Goal: Browse casually

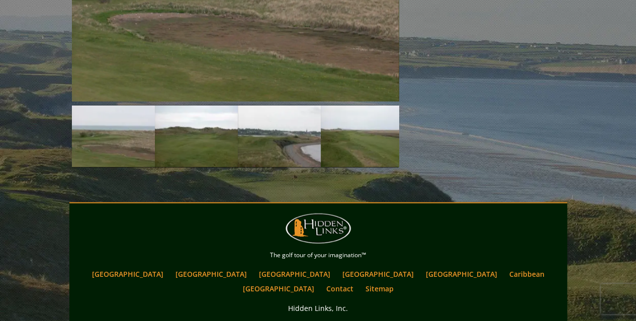
scroll to position [960, 0]
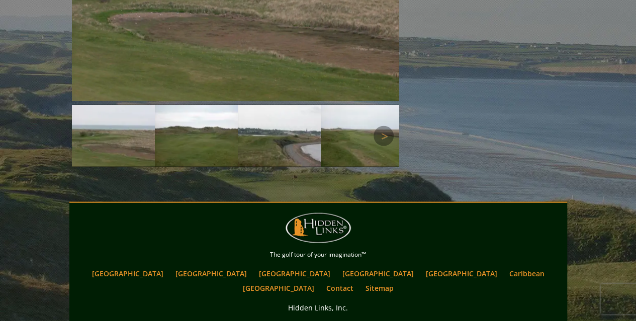
click at [354, 111] on img at bounding box center [362, 136] width 83 height 62
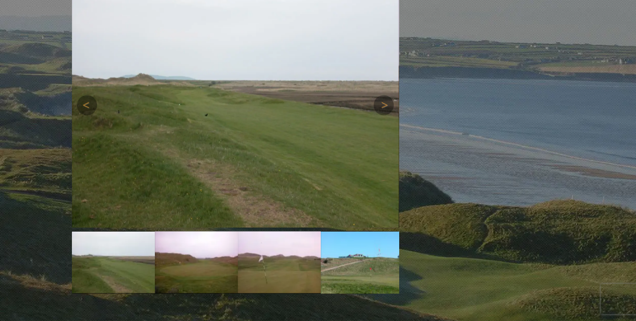
scroll to position [836, 0]
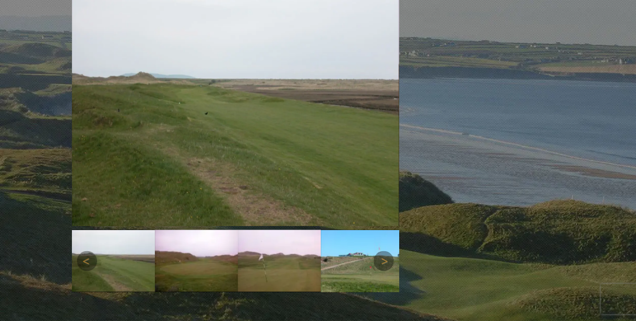
click at [263, 230] on img at bounding box center [279, 261] width 83 height 62
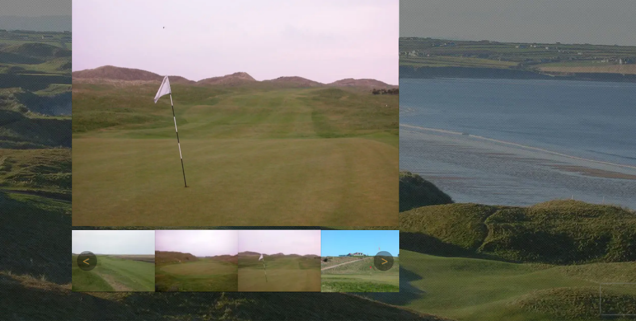
click at [194, 230] on img at bounding box center [196, 261] width 83 height 62
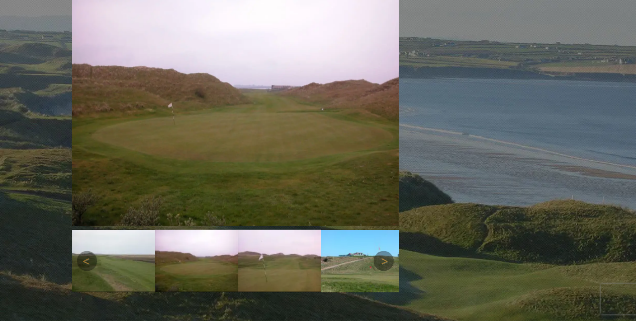
click at [349, 236] on img at bounding box center [362, 261] width 83 height 62
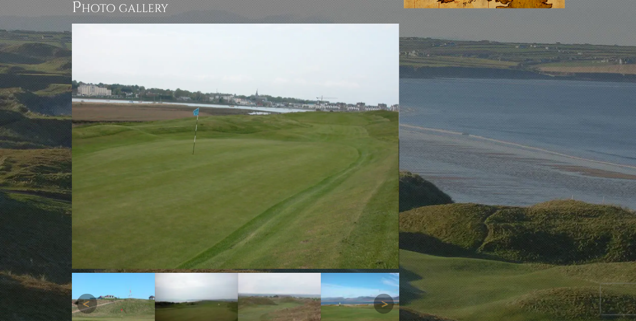
scroll to position [792, 0]
click at [215, 273] on img at bounding box center [196, 304] width 83 height 62
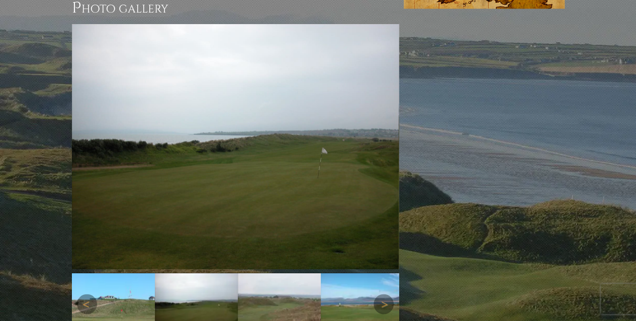
click at [133, 276] on img at bounding box center [113, 304] width 83 height 62
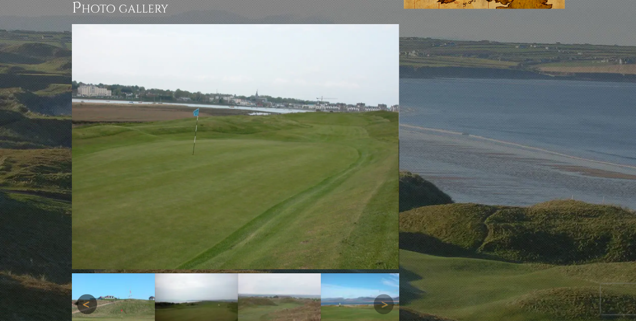
click at [92, 294] on link "Previous" at bounding box center [87, 304] width 20 height 20
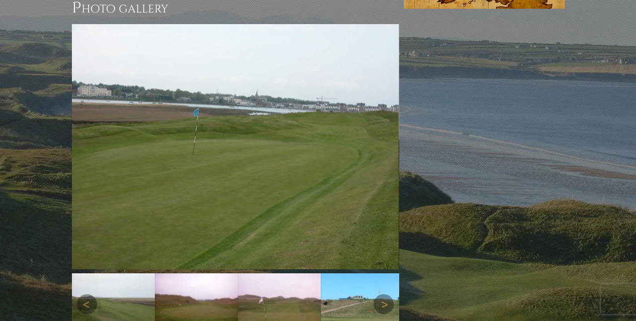
click at [211, 273] on img at bounding box center [196, 304] width 83 height 62
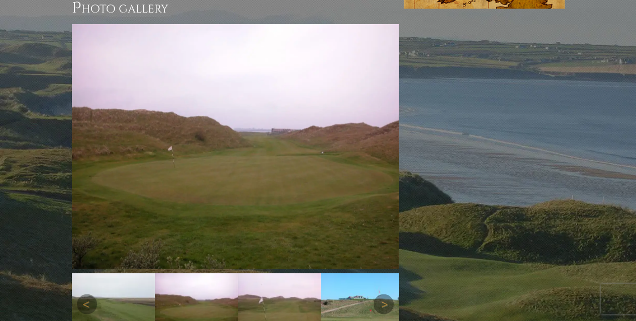
click at [145, 273] on img at bounding box center [113, 304] width 83 height 62
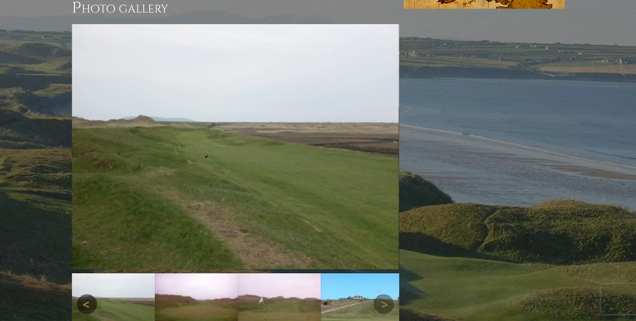
click at [87, 294] on link "Previous" at bounding box center [87, 304] width 20 height 20
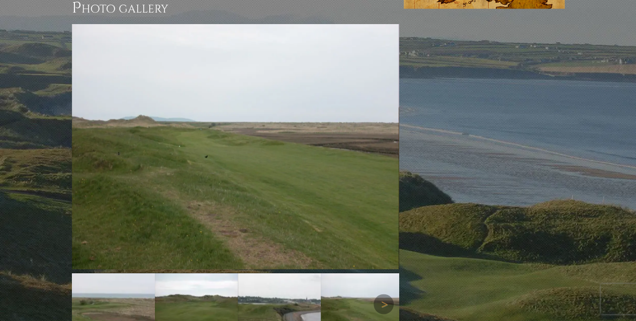
click at [162, 273] on img at bounding box center [196, 304] width 83 height 62
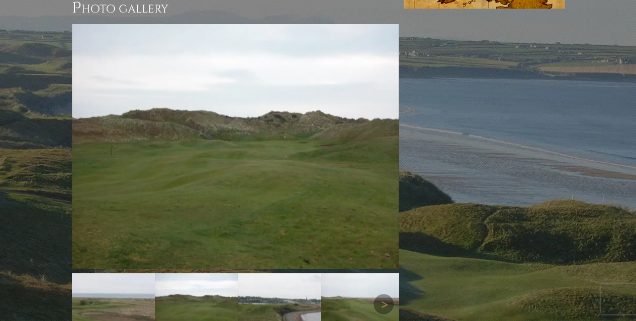
click at [118, 275] on img at bounding box center [113, 304] width 83 height 62
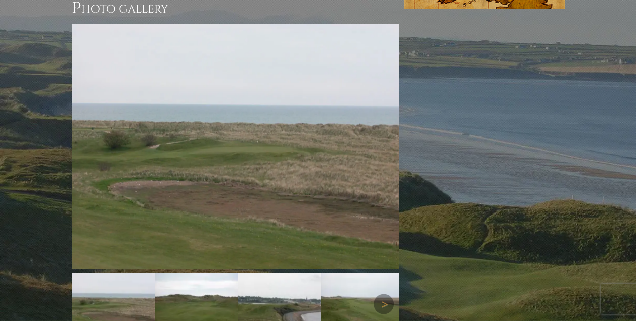
drag, startPoint x: 118, startPoint y: 275, endPoint x: 281, endPoint y: 266, distance: 163.2
click at [281, 273] on img at bounding box center [279, 304] width 83 height 62
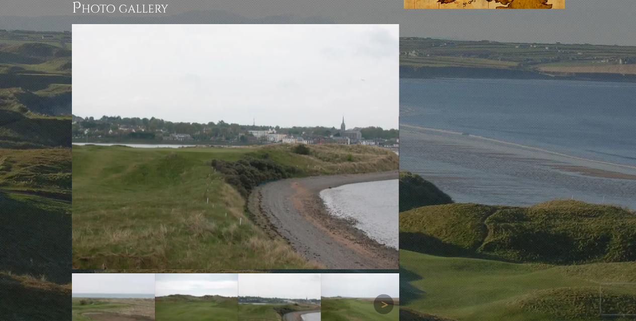
click at [124, 273] on img at bounding box center [113, 304] width 83 height 62
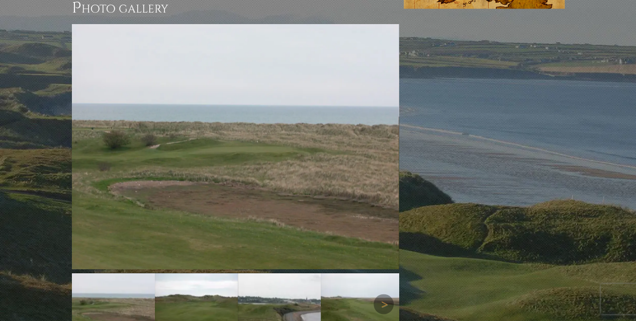
click at [182, 273] on img at bounding box center [196, 304] width 83 height 62
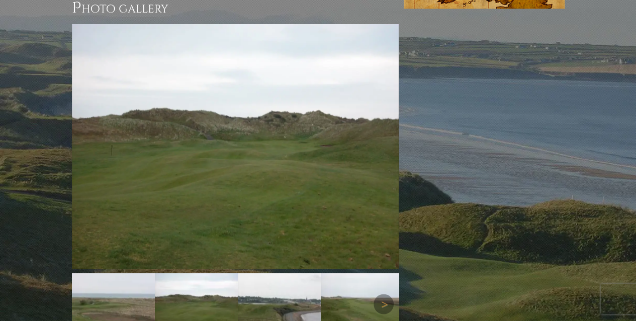
click at [268, 277] on img at bounding box center [279, 304] width 83 height 62
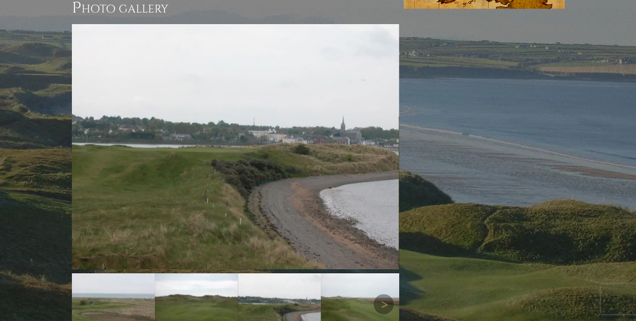
click at [352, 273] on img at bounding box center [362, 304] width 83 height 62
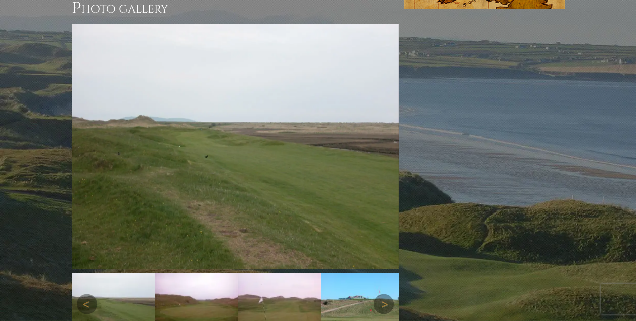
click at [300, 273] on img at bounding box center [279, 304] width 83 height 62
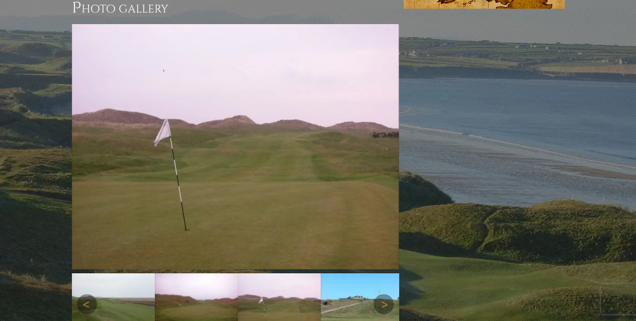
click at [356, 273] on img at bounding box center [362, 304] width 83 height 62
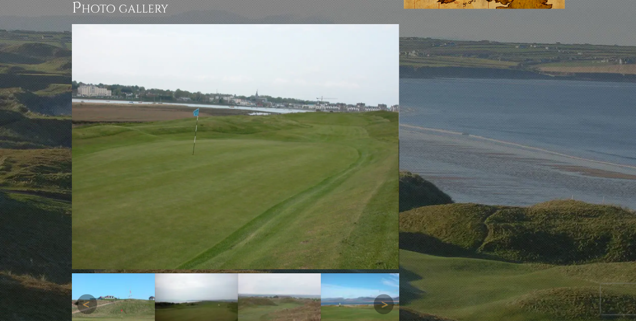
click at [306, 273] on img at bounding box center [279, 304] width 83 height 62
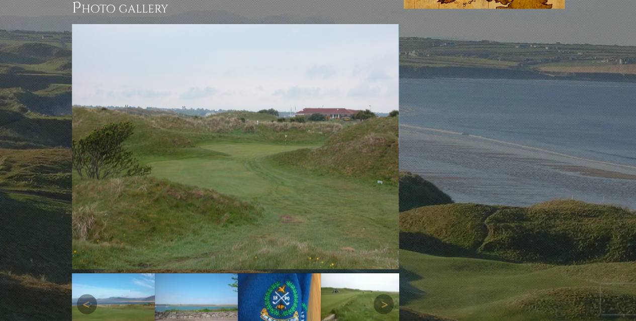
click at [280, 273] on img at bounding box center [279, 304] width 83 height 62
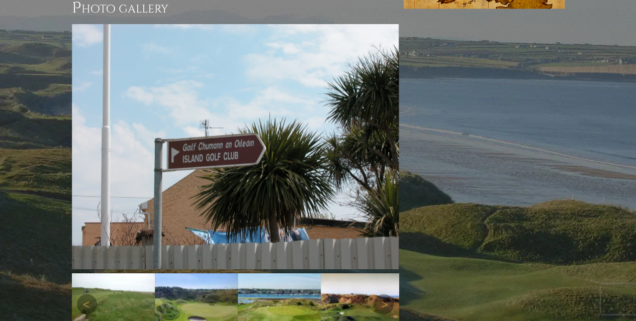
click at [266, 273] on img at bounding box center [279, 304] width 83 height 62
